Goal: Transaction & Acquisition: Download file/media

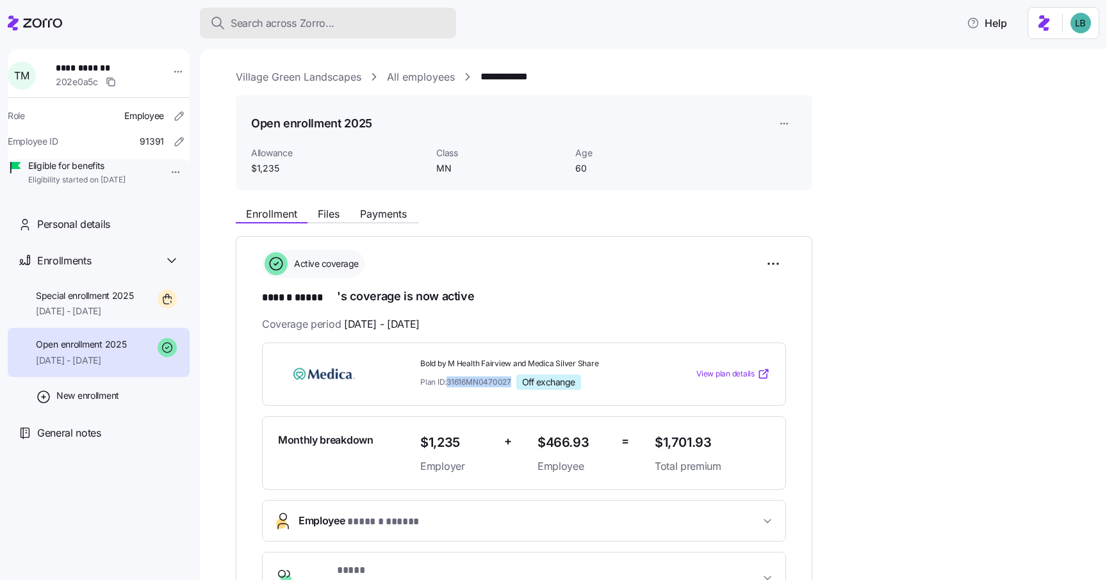
click at [261, 26] on span "Search across Zorro..." at bounding box center [283, 23] width 104 height 16
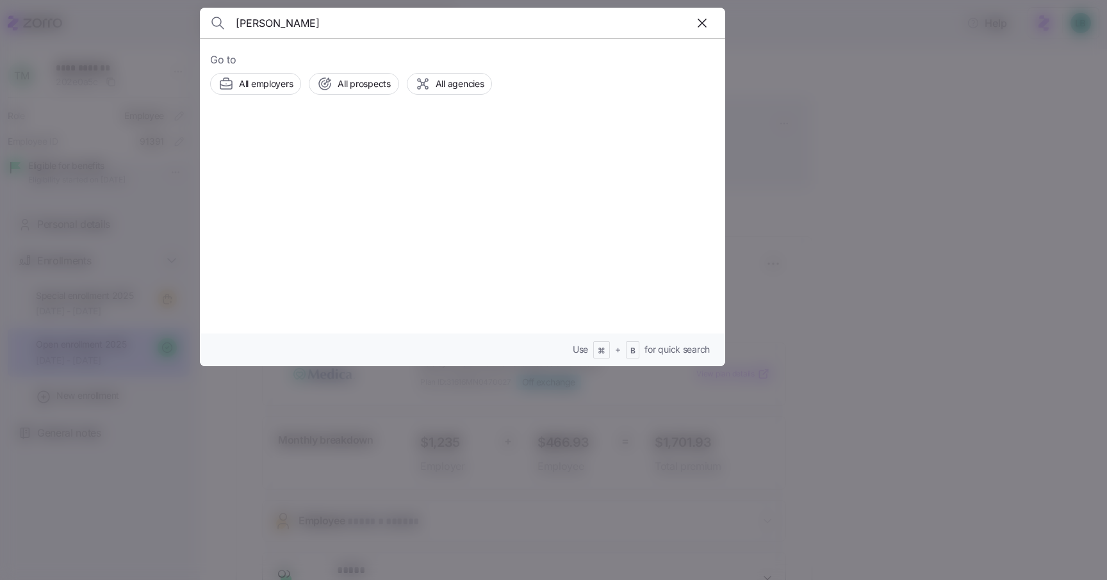
type input "[PERSON_NAME]"
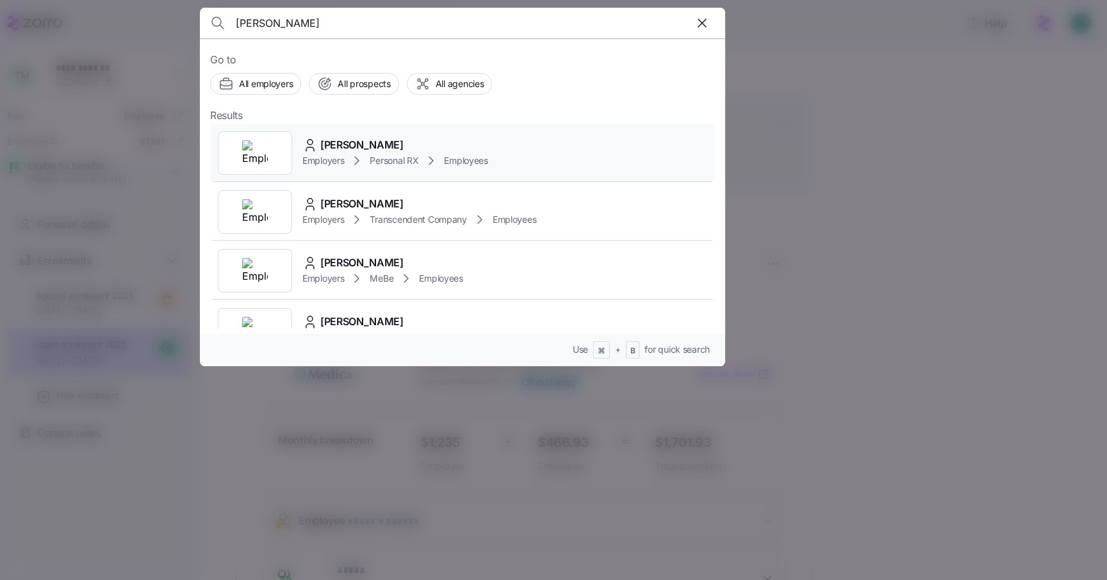
click at [374, 147] on span "[PERSON_NAME]" at bounding box center [361, 145] width 83 height 16
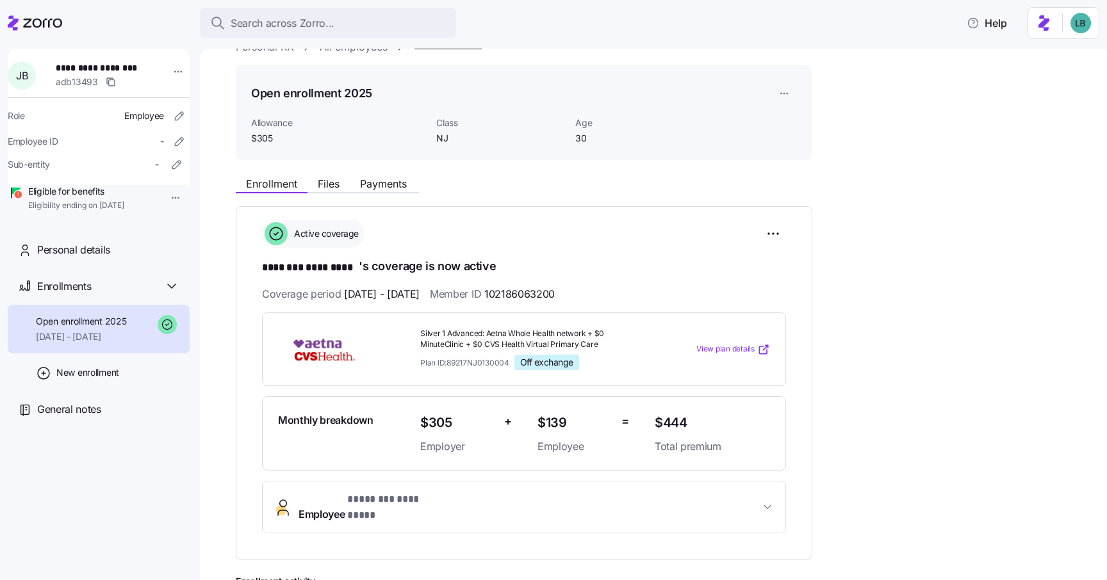
scroll to position [35, 0]
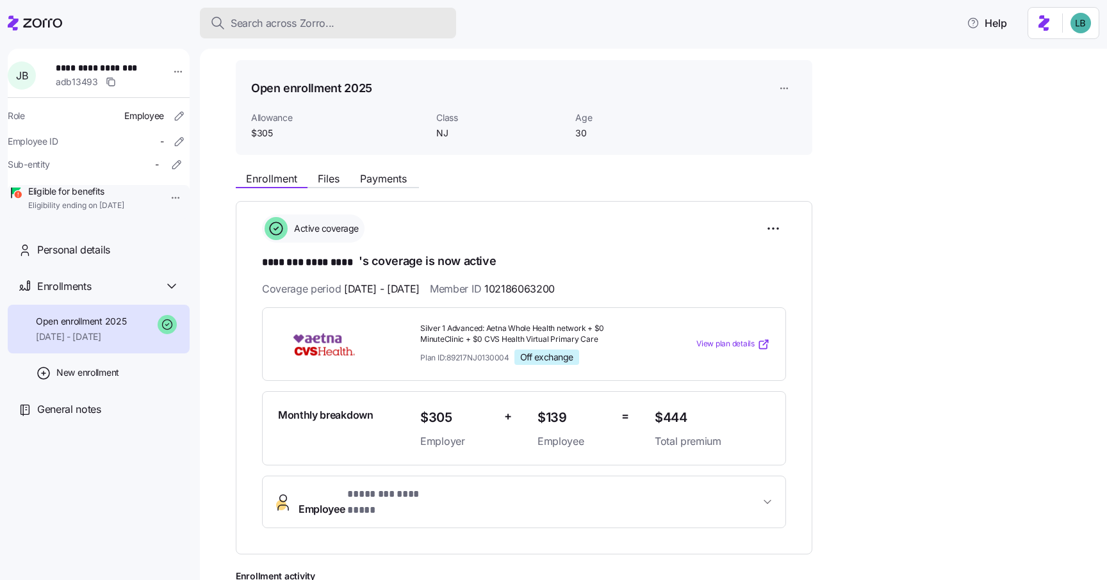
click at [260, 21] on span "Search across Zorro..." at bounding box center [283, 23] width 104 height 16
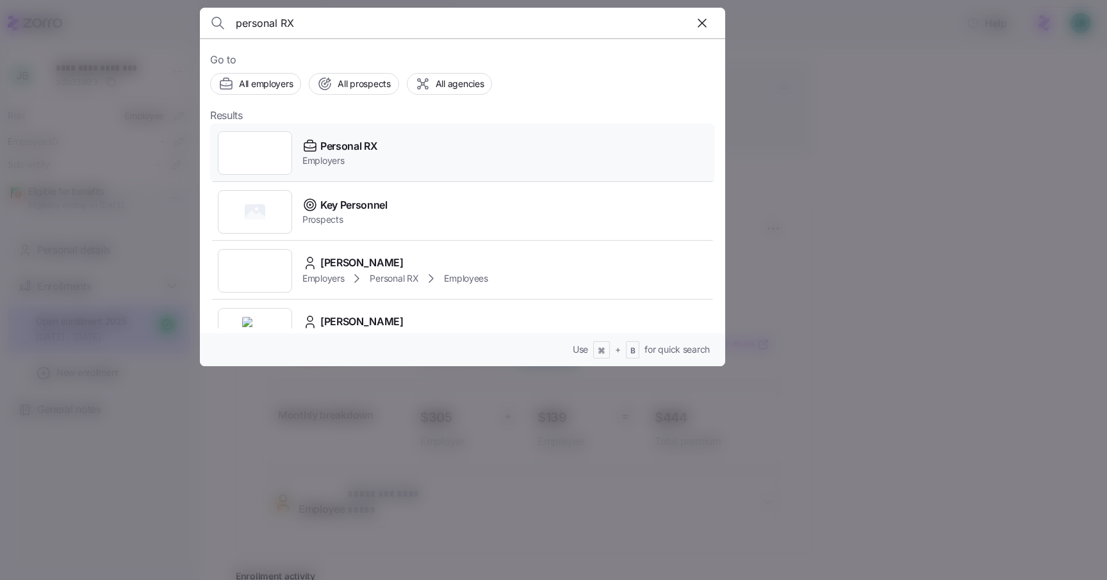
type input "personal RX"
click at [342, 146] on span "Personal RX" at bounding box center [348, 146] width 57 height 16
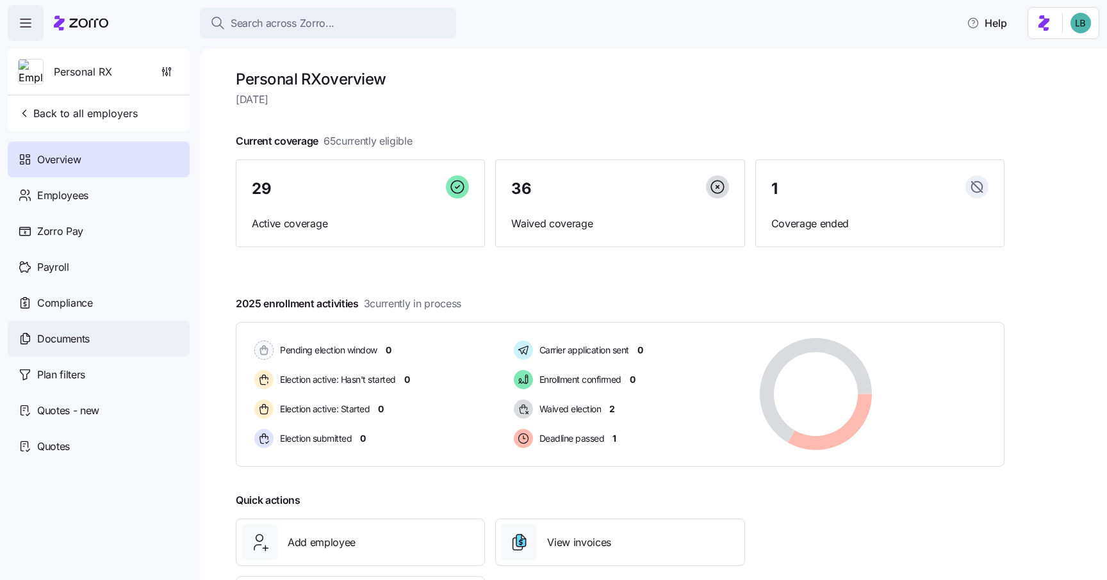
click at [69, 347] on div "Documents" at bounding box center [99, 339] width 182 height 36
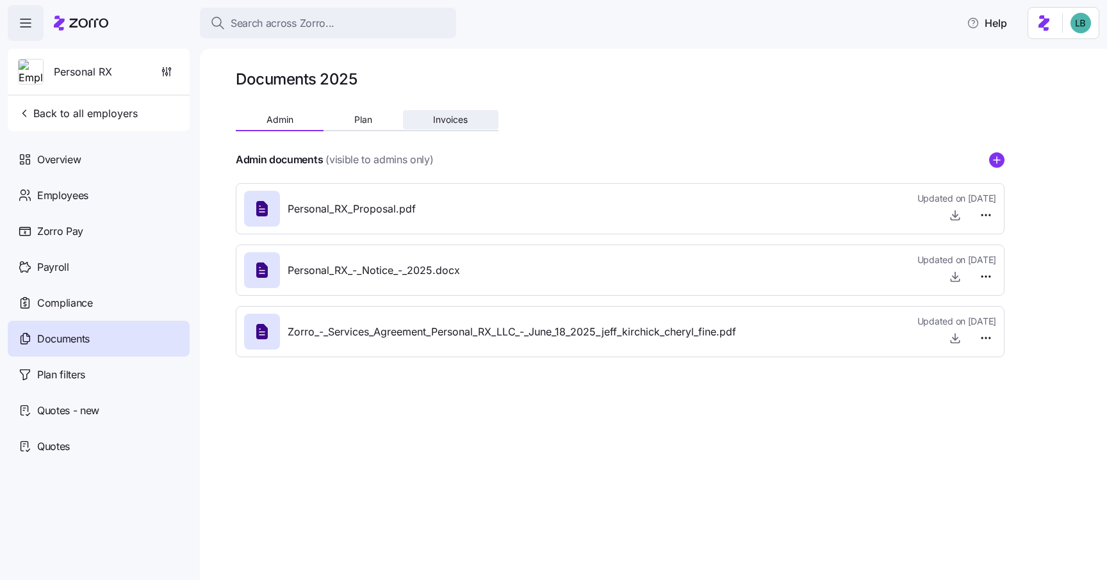
click at [450, 122] on span "Invoices" at bounding box center [450, 119] width 35 height 9
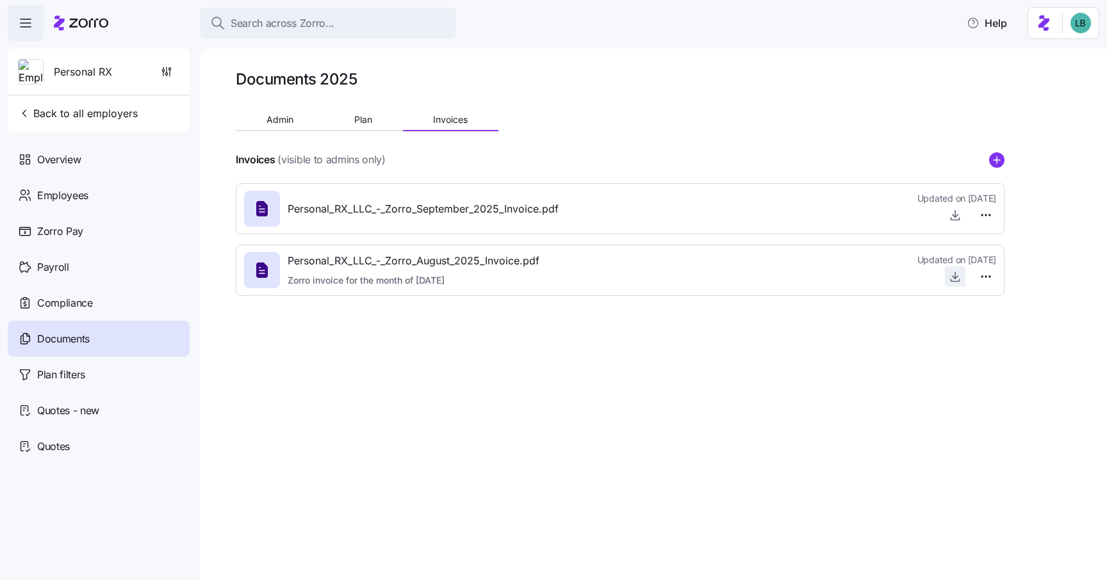
click at [949, 277] on icon "button" at bounding box center [955, 276] width 13 height 13
click at [367, 122] on span "Plan" at bounding box center [363, 119] width 18 height 9
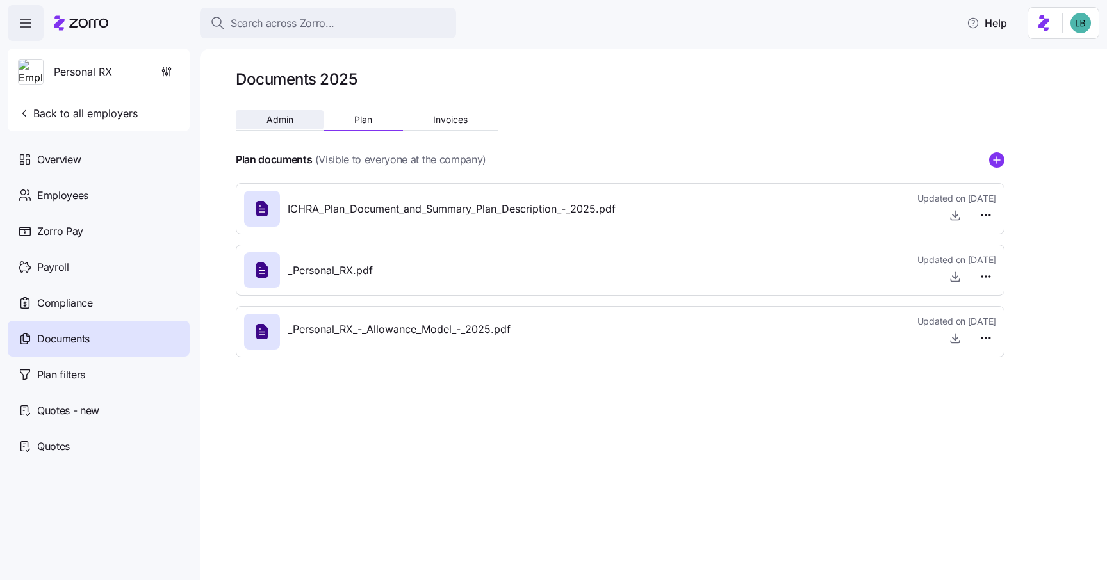
click at [286, 120] on span "Admin" at bounding box center [280, 119] width 27 height 9
